Goal: Task Accomplishment & Management: Manage account settings

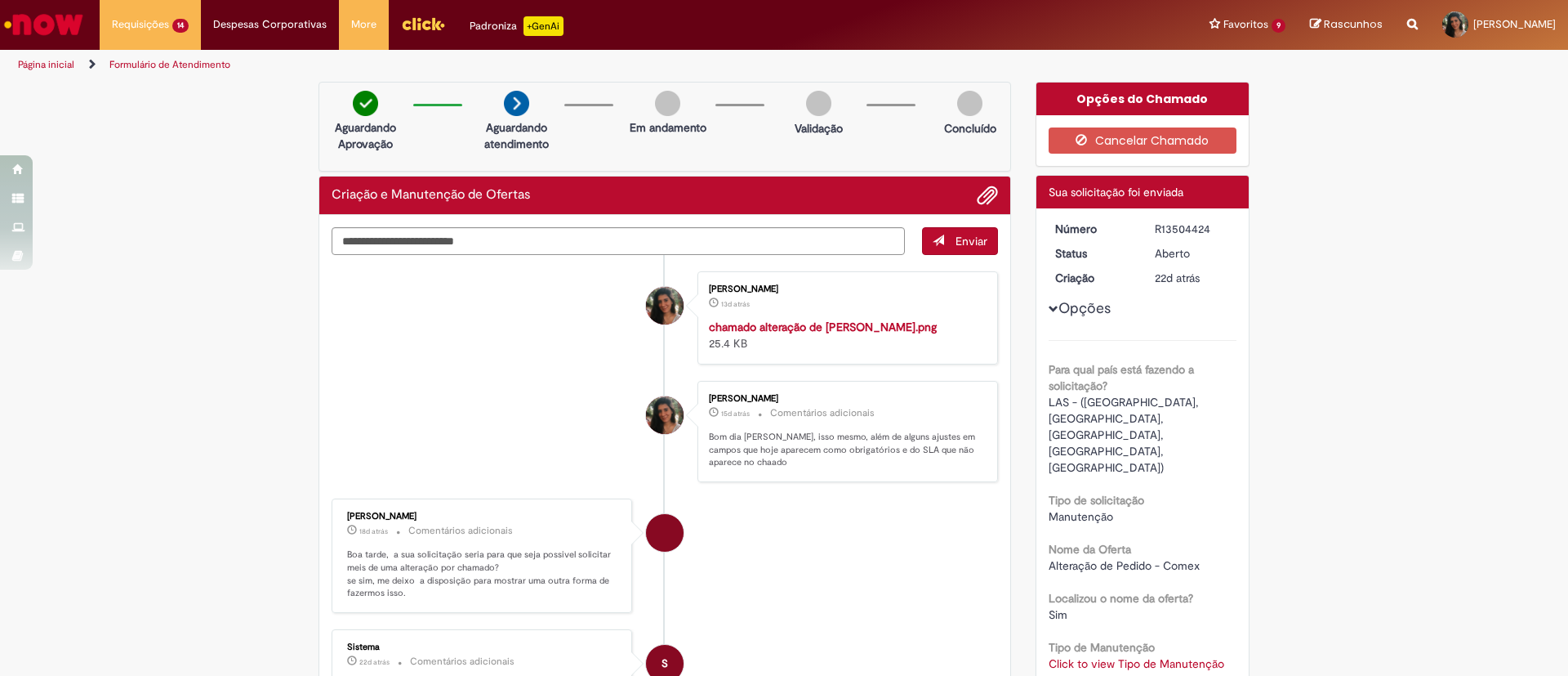
click at [0, 0] on link "Exibir Todas as Solicitações" at bounding box center [0, 0] width 0 height 0
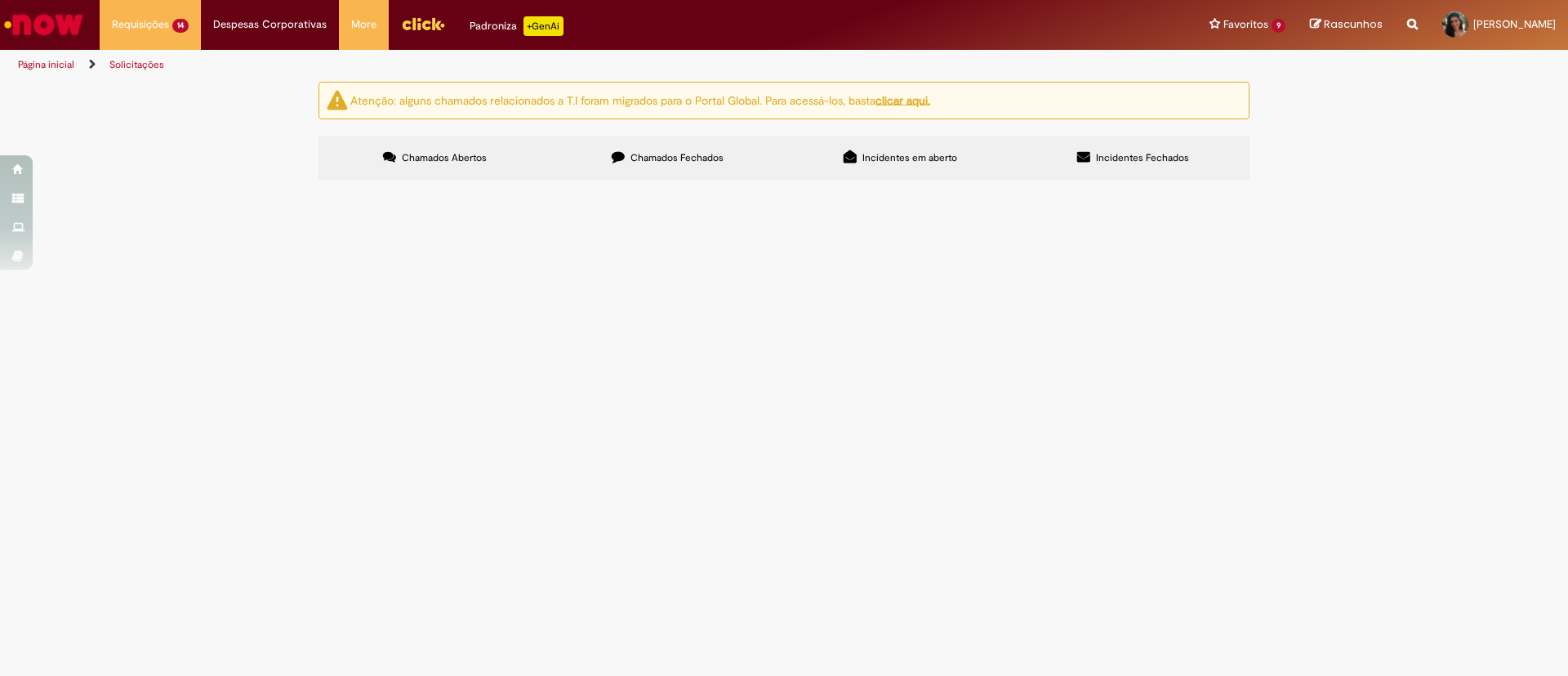
click at [0, 0] on button at bounding box center [0, 0] width 0 height 0
click at [0, 0] on span at bounding box center [0, 0] width 0 height 0
click at [0, 0] on link "Exportar como Excel" at bounding box center [0, 0] width 0 height 0
click at [0, 0] on span at bounding box center [0, 0] width 0 height 0
click at [682, 160] on span "Chamados Fechados" at bounding box center [677, 158] width 93 height 13
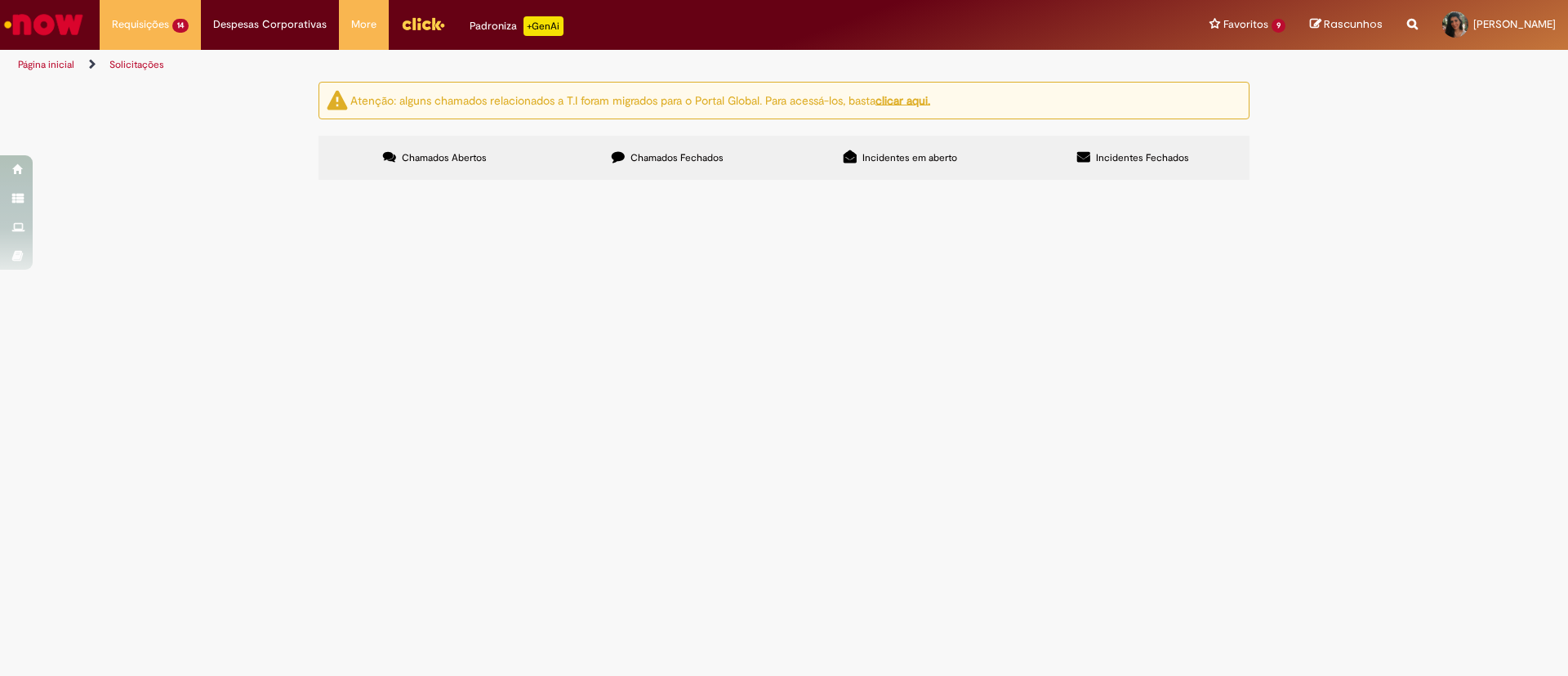
click at [0, 0] on button at bounding box center [0, 0] width 0 height 0
click at [0, 0] on span at bounding box center [0, 0] width 0 height 0
click at [0, 0] on link "Exportar como Excel" at bounding box center [0, 0] width 0 height 0
